Goal: Information Seeking & Learning: Learn about a topic

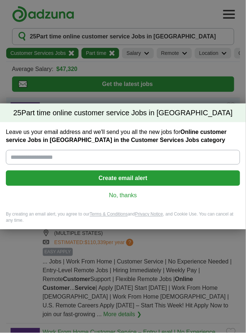
click at [171, 15] on div "25 Part time online customer service Jobs in [GEOGRAPHIC_DATA] Leave us your em…" at bounding box center [123, 166] width 246 height 333
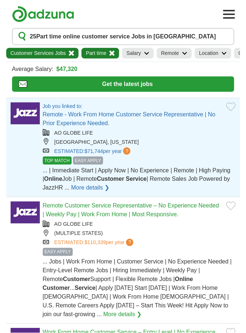
click at [180, 284] on div "... Jobs | Work From Home | Customer Service | No Experience Needed | Entry-Lev…" at bounding box center [139, 287] width 193 height 61
click at [173, 169] on span "... | Immediate Start | Apply Now | No Experience | Remote | High Paying | Onli…" at bounding box center [137, 179] width 188 height 24
click at [87, 188] on link "More details ❯" at bounding box center [90, 188] width 38 height 9
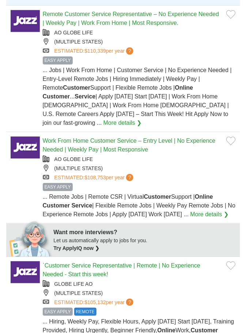
scroll to position [192, 0]
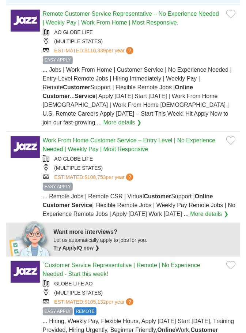
click at [79, 262] on link "`Customer Service Representative | Remote | No Experience Needed - Start this w…" at bounding box center [122, 269] width 158 height 15
